Goal: Use online tool/utility: Utilize a website feature to perform a specific function

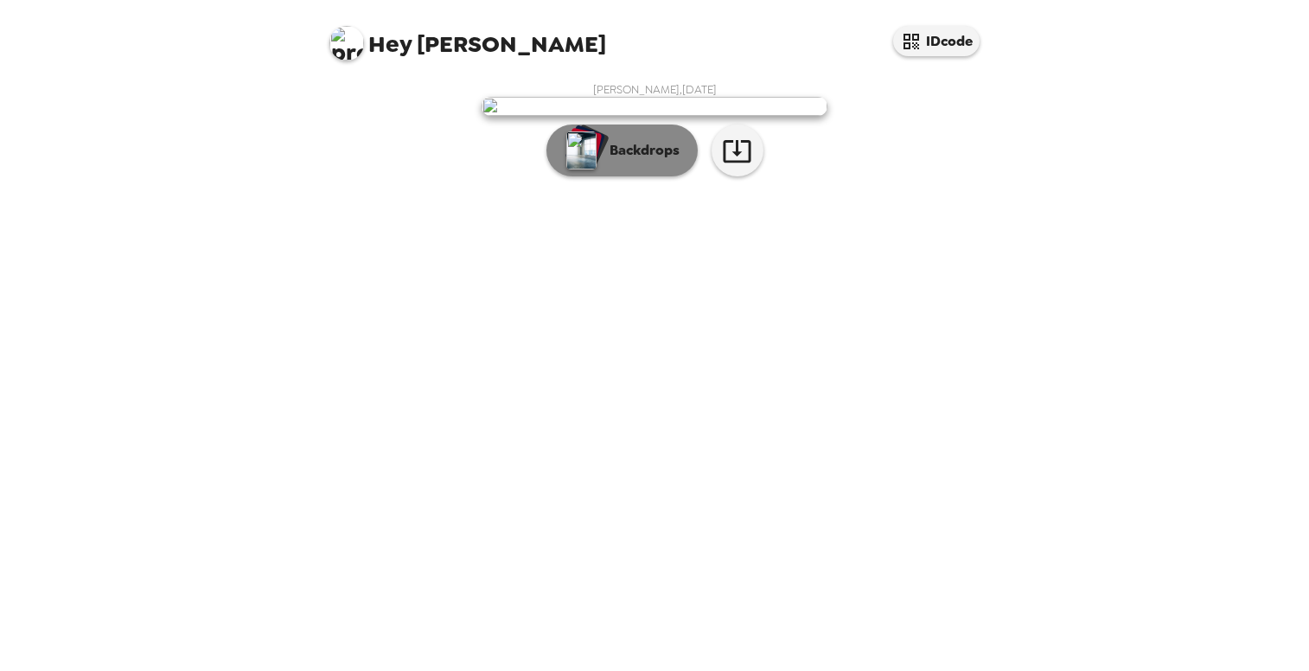
click at [642, 161] on p "Backdrops" at bounding box center [640, 150] width 79 height 21
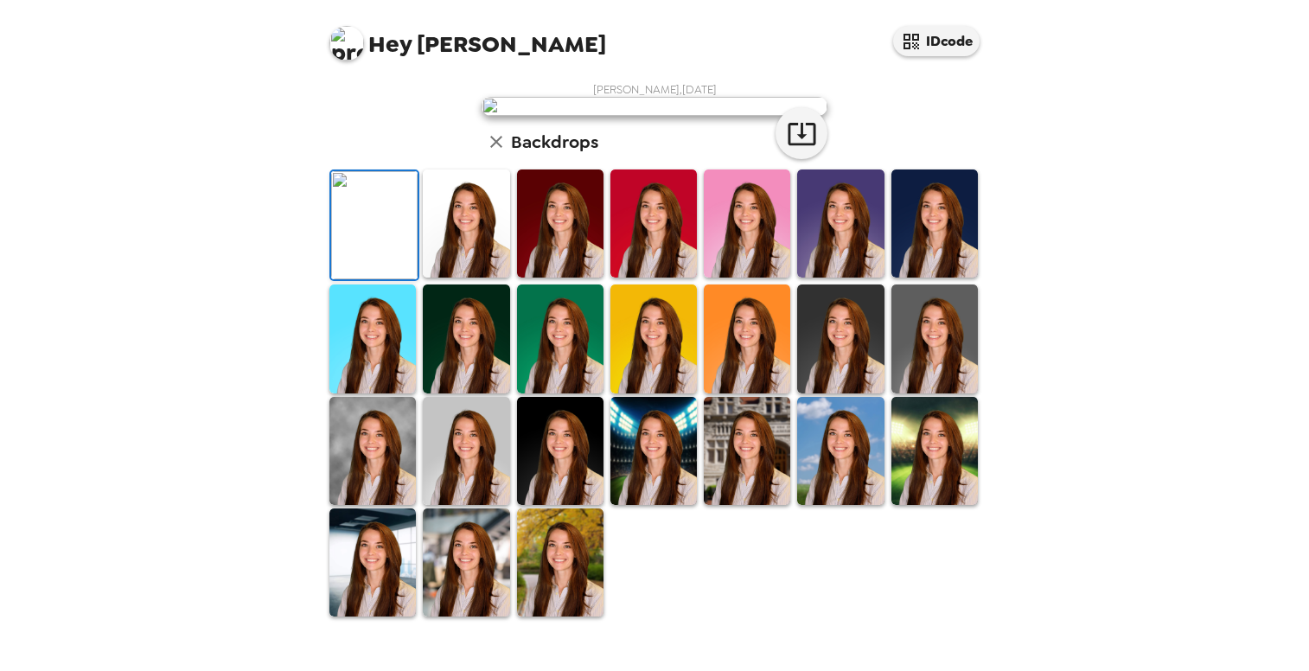
scroll to position [259, 0]
click at [577, 393] on img at bounding box center [560, 338] width 86 height 108
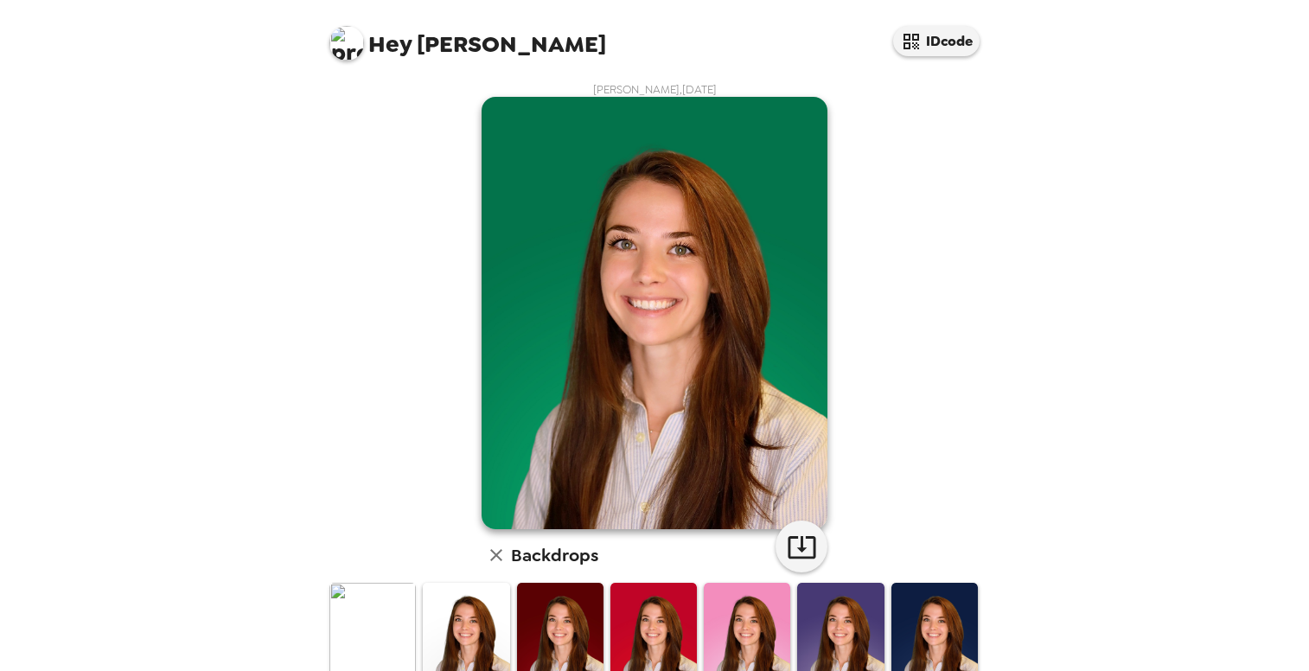
scroll to position [86, 0]
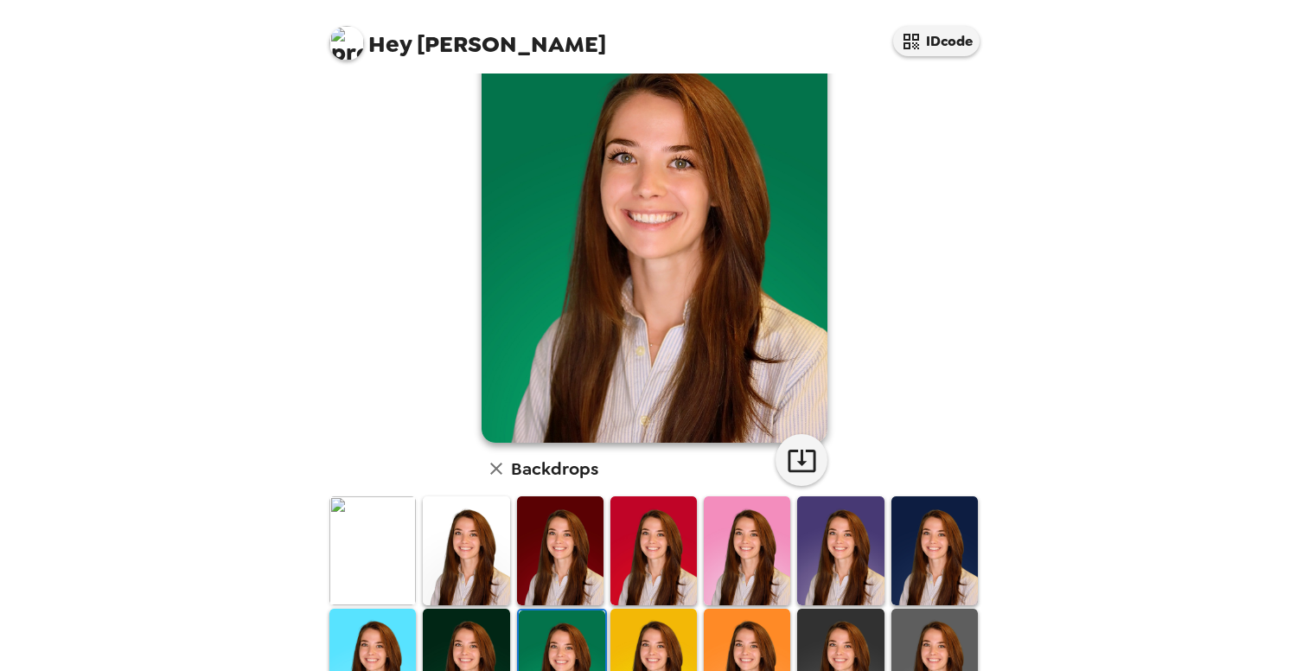
click at [395, 558] on img at bounding box center [372, 550] width 86 height 108
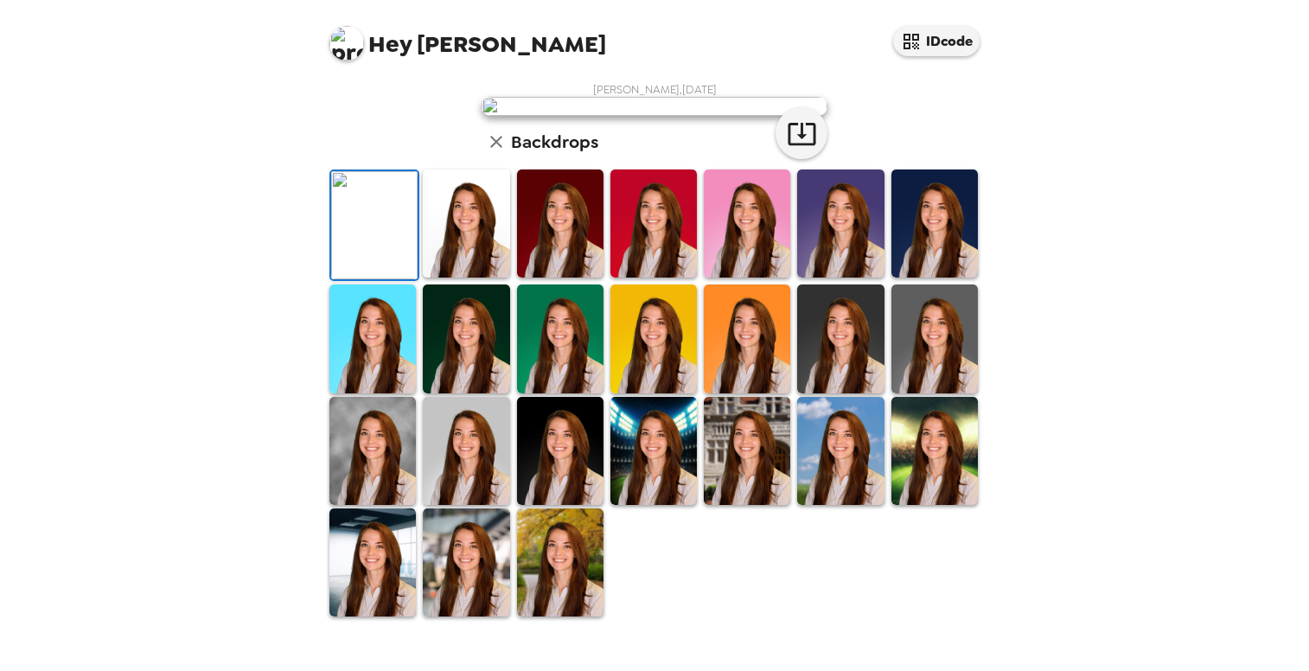
scroll to position [0, 0]
click at [809, 149] on icon "button" at bounding box center [802, 133] width 30 height 30
click at [568, 393] on img at bounding box center [560, 338] width 86 height 108
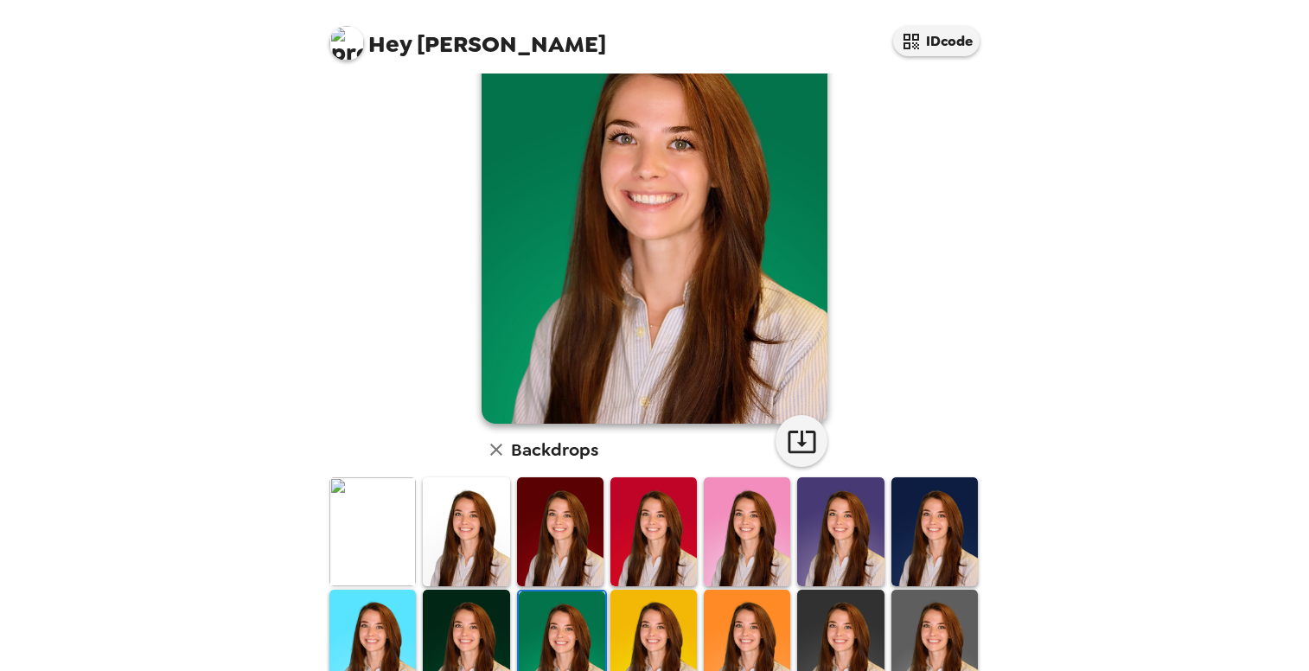
scroll to position [0, 0]
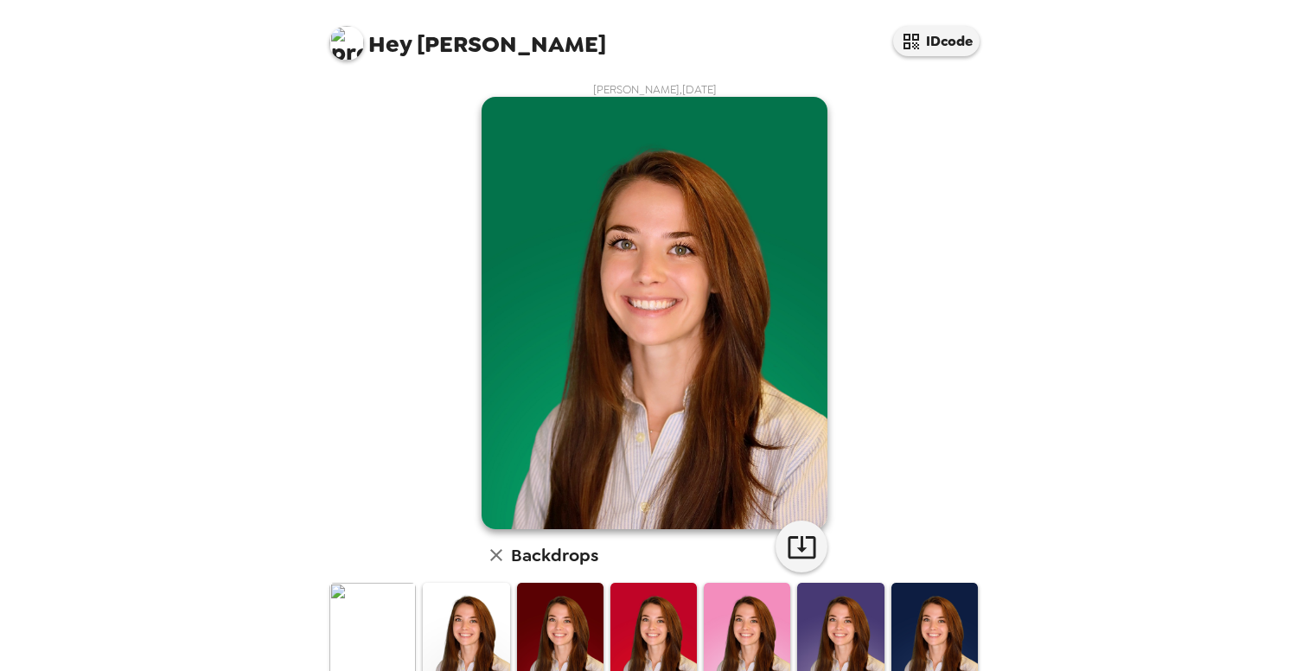
click at [941, 635] on img at bounding box center [934, 637] width 86 height 108
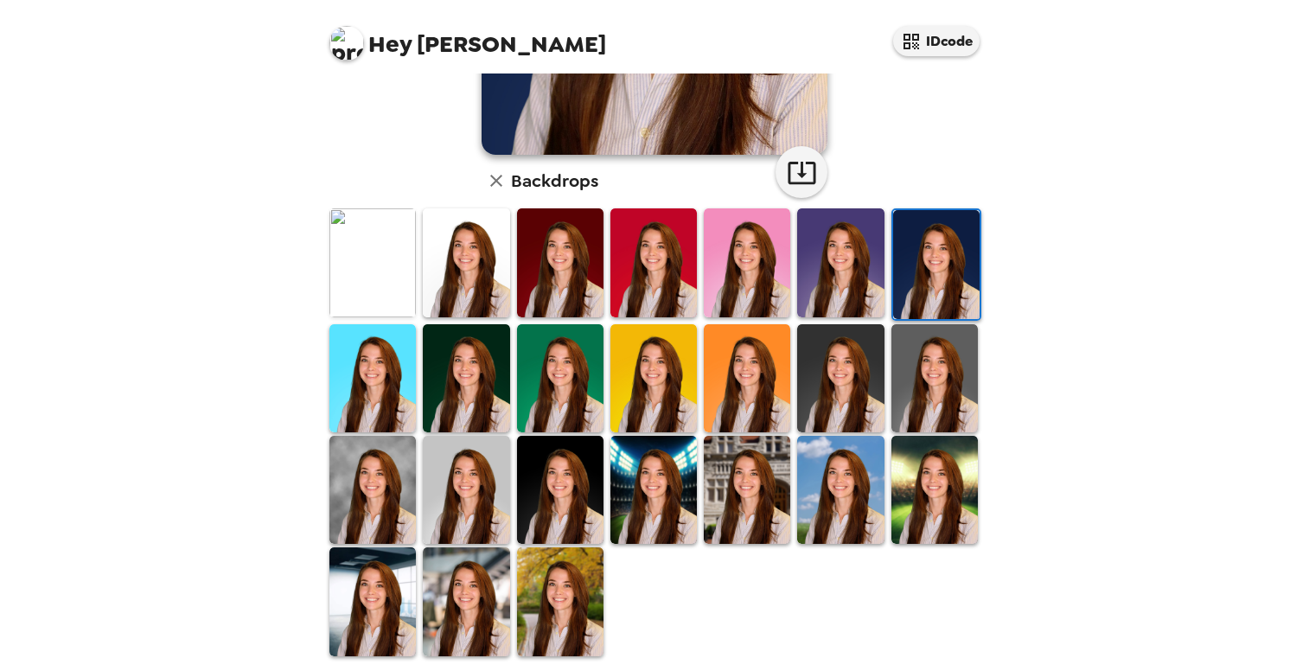
scroll to position [378, 0]
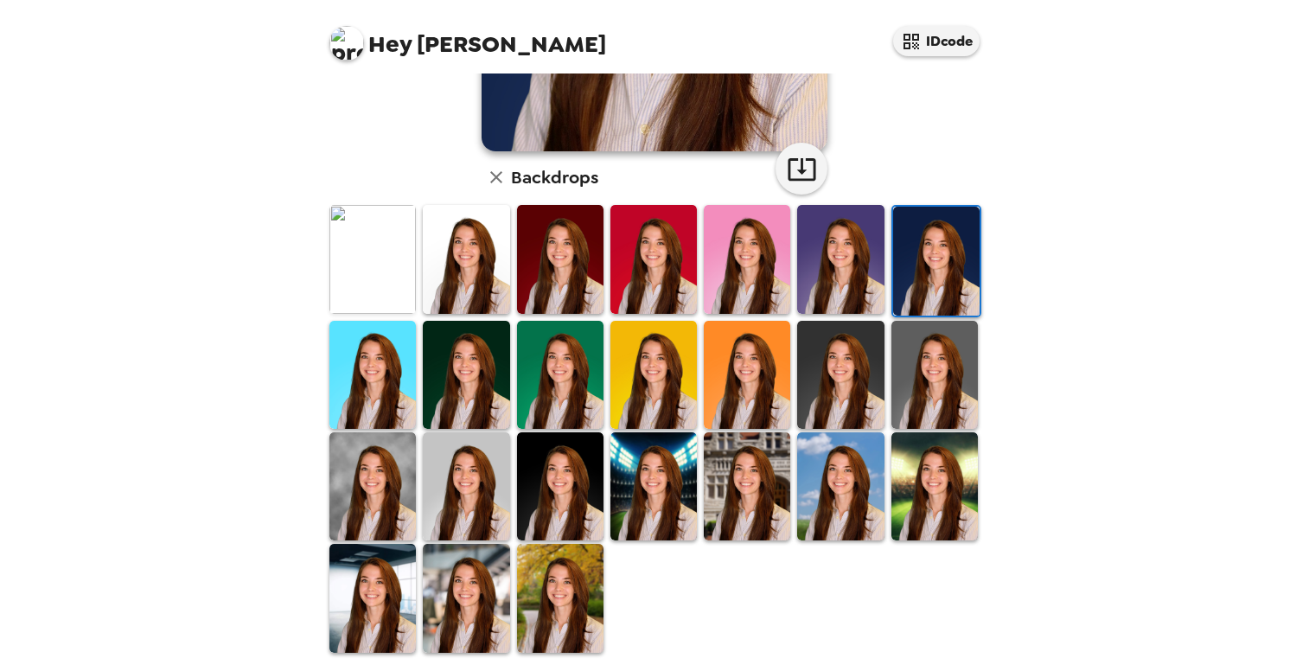
click at [464, 278] on img at bounding box center [466, 259] width 86 height 108
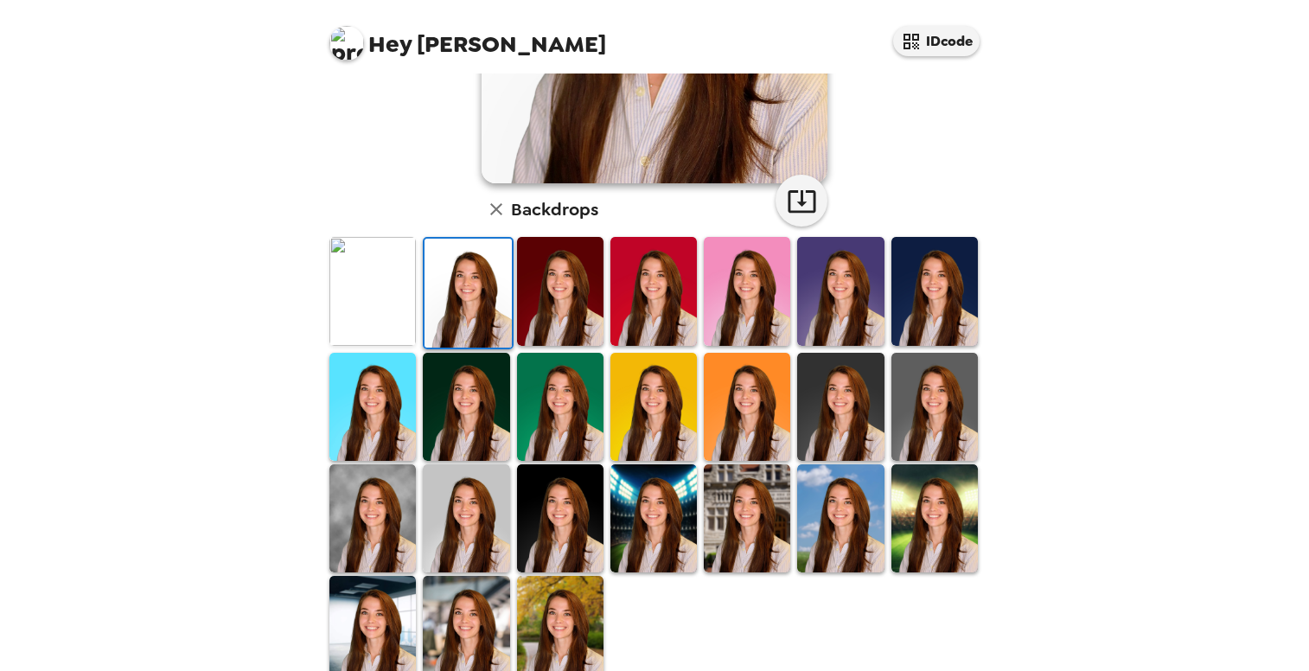
scroll to position [259, 0]
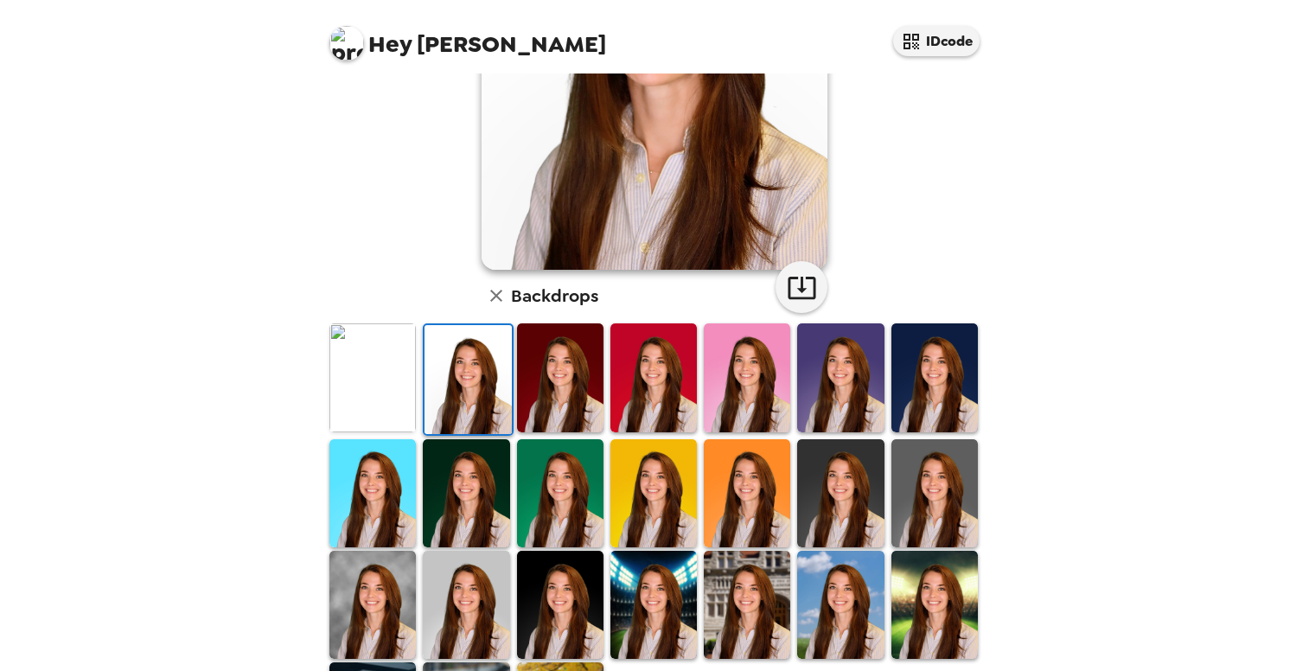
click at [468, 472] on img at bounding box center [466, 493] width 86 height 108
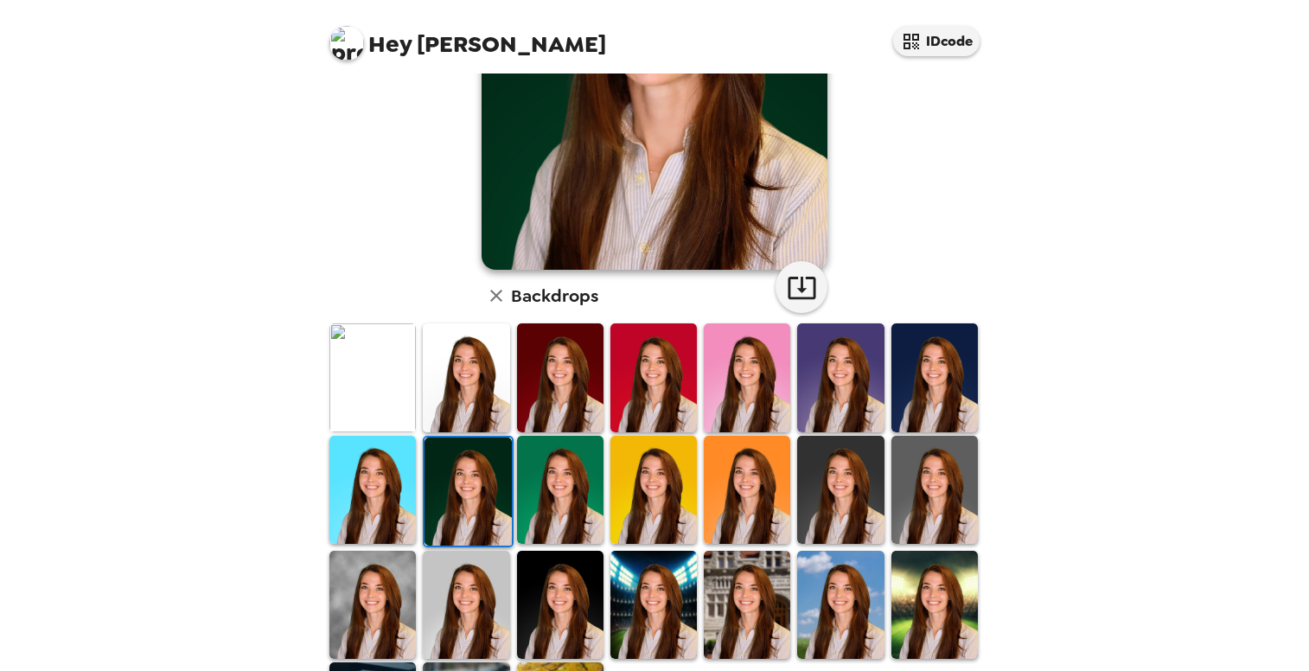
click at [475, 405] on img at bounding box center [466, 377] width 86 height 108
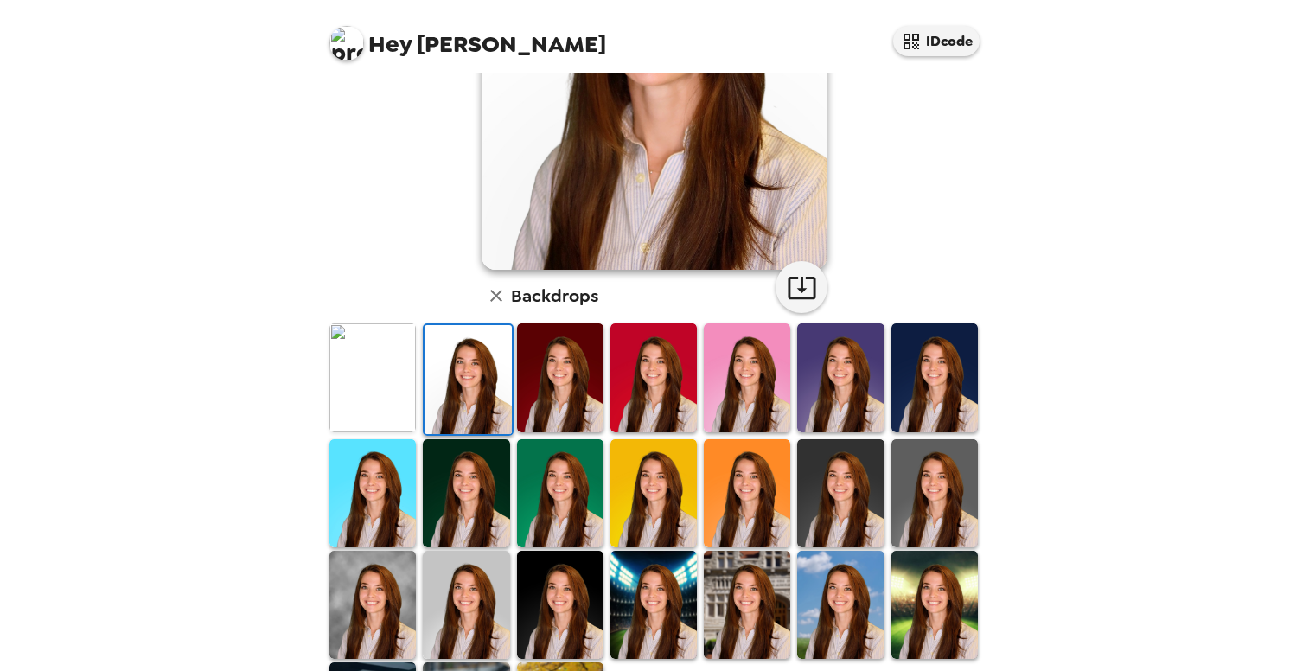
scroll to position [0, 0]
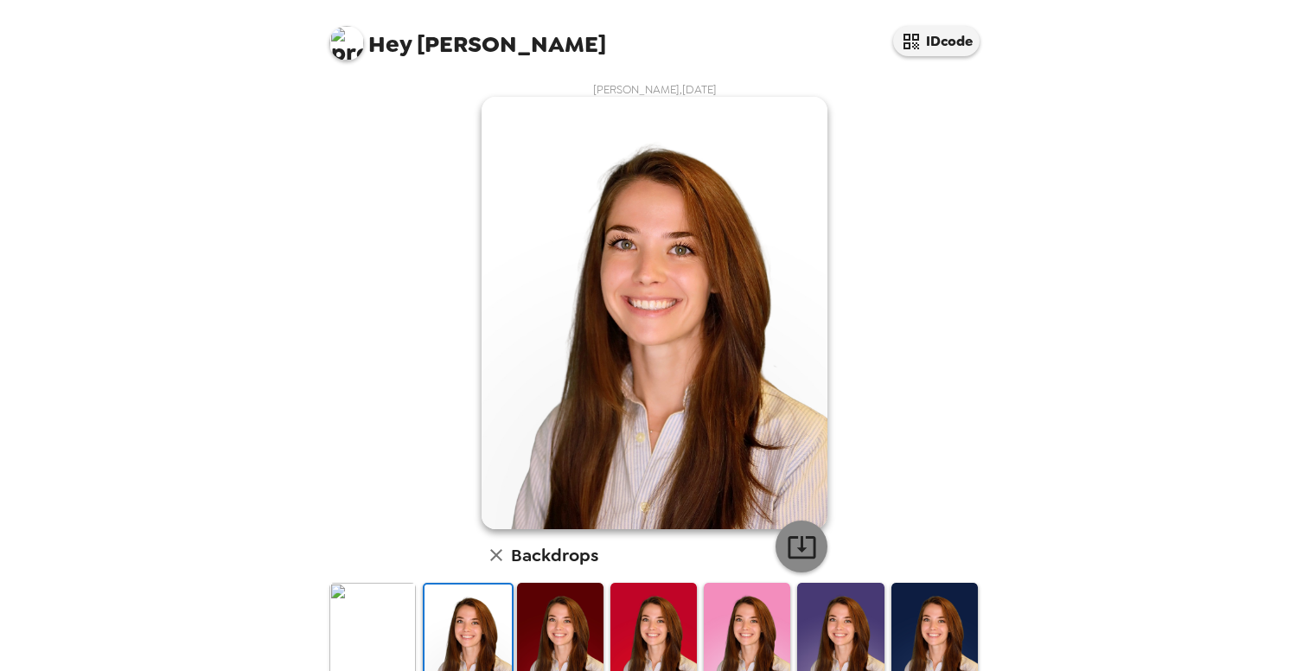
click at [790, 540] on icon "button" at bounding box center [802, 547] width 30 height 30
